Goal: Navigation & Orientation: Find specific page/section

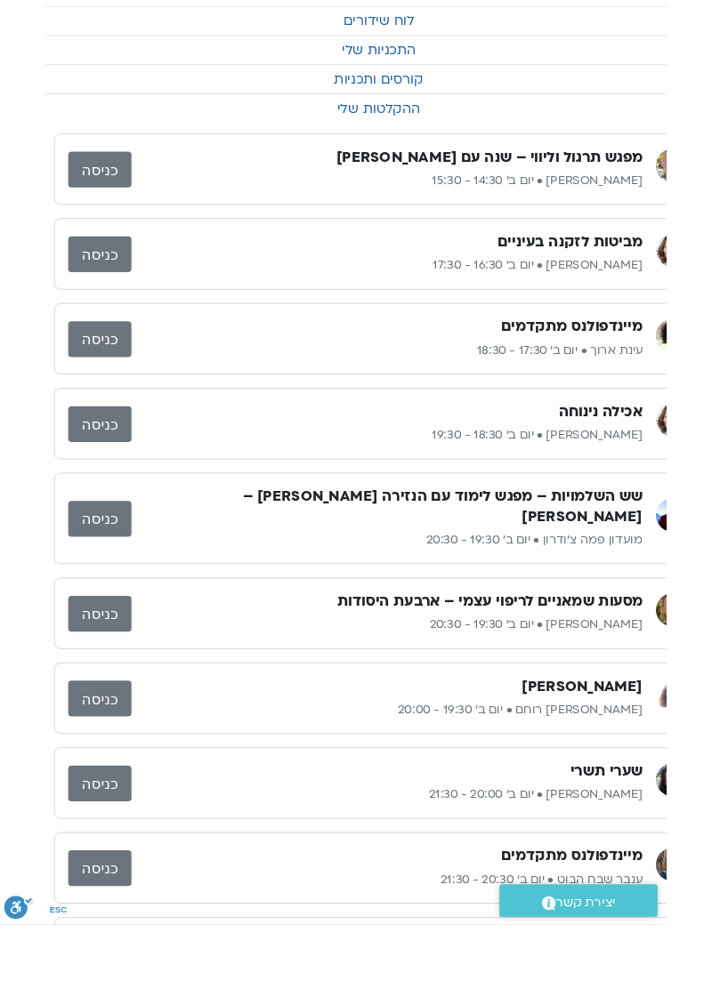
scroll to position [0, -48]
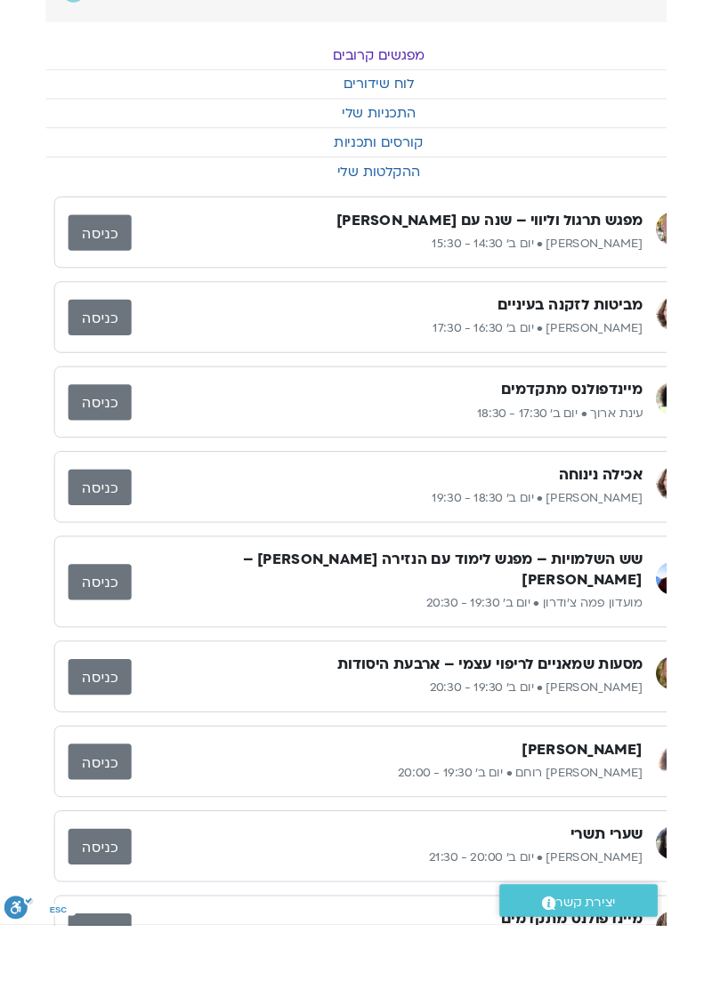
scroll to position [0, -48]
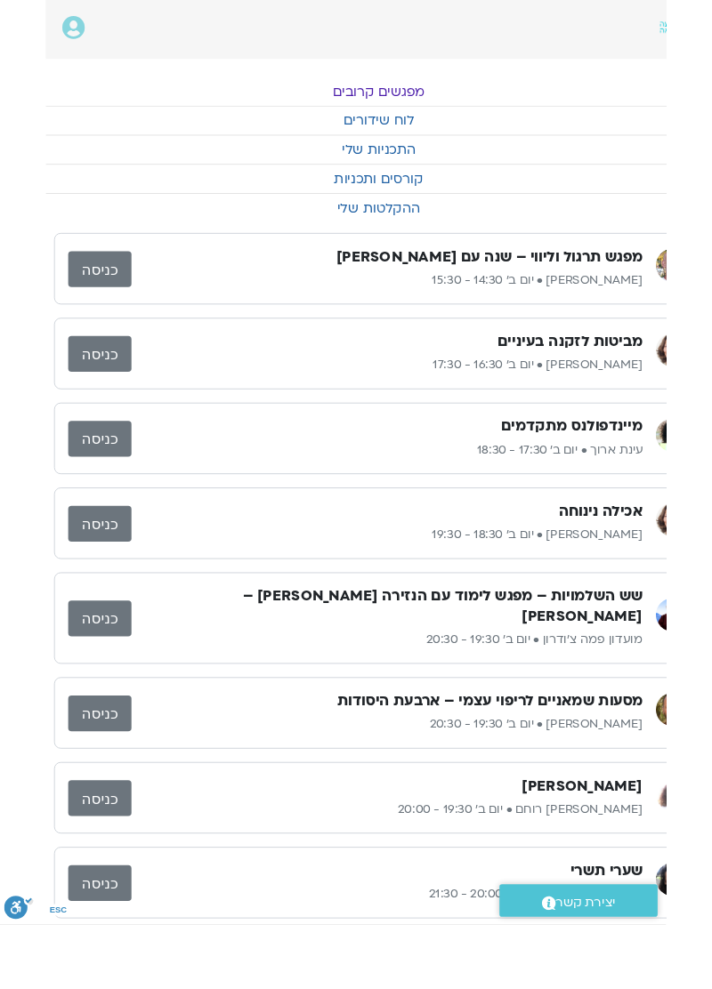
click at [427, 93] on link "מפגשים קרובים" at bounding box center [405, 98] width 712 height 30
click at [108, 180] on link "קורסים ותכניות" at bounding box center [405, 191] width 712 height 30
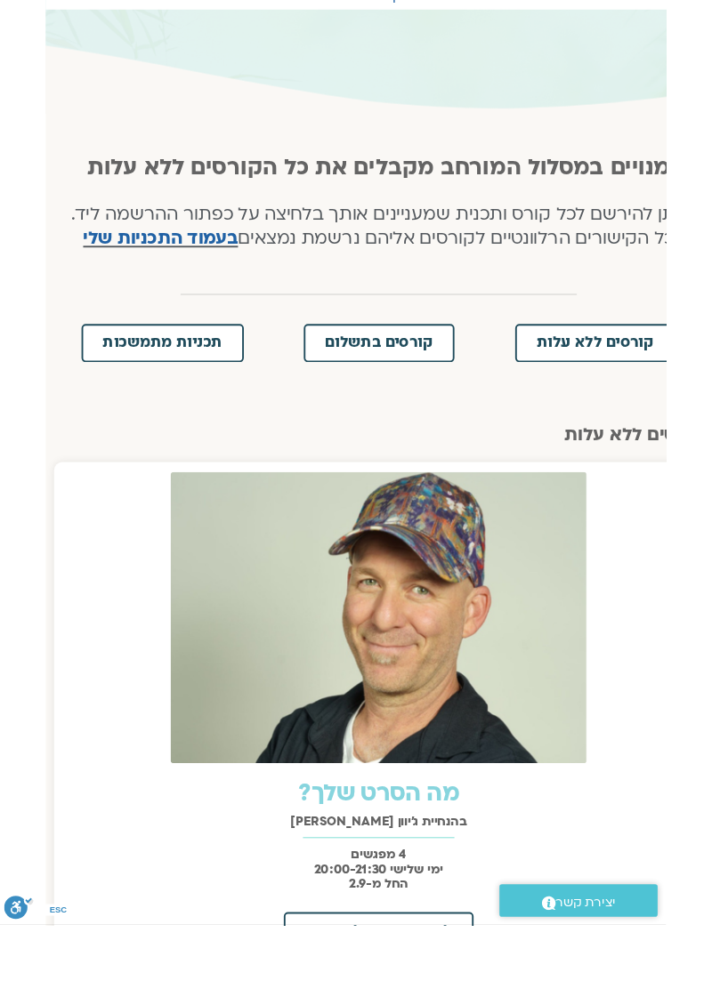
scroll to position [0, -48]
